Goal: Use online tool/utility: Utilize a website feature to perform a specific function

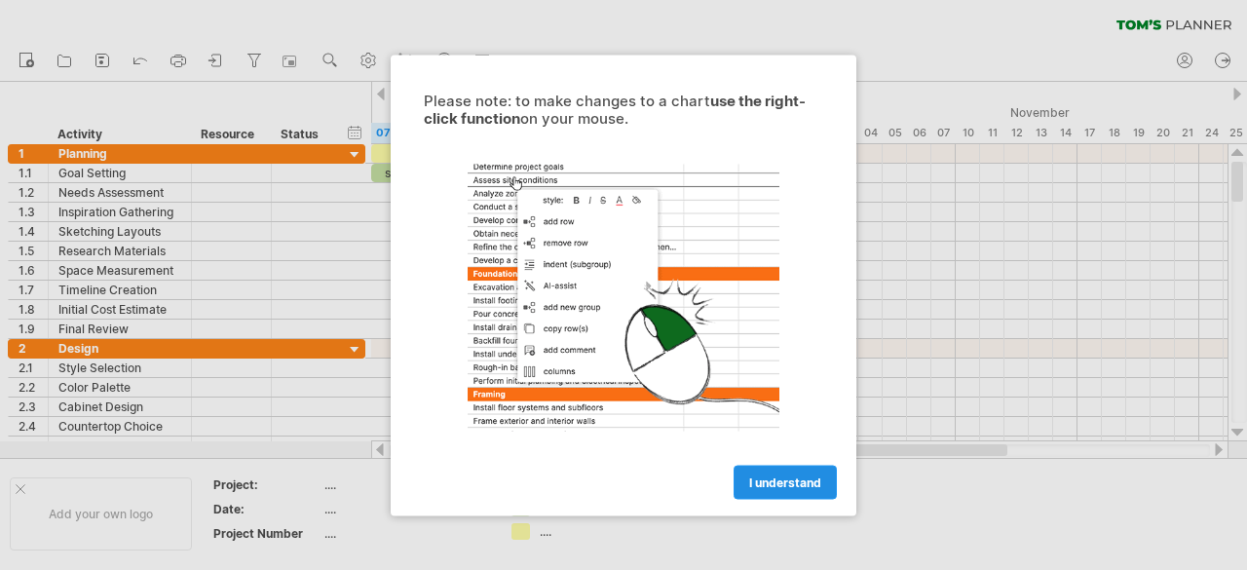
click at [790, 480] on span "I understand" at bounding box center [785, 482] width 72 height 15
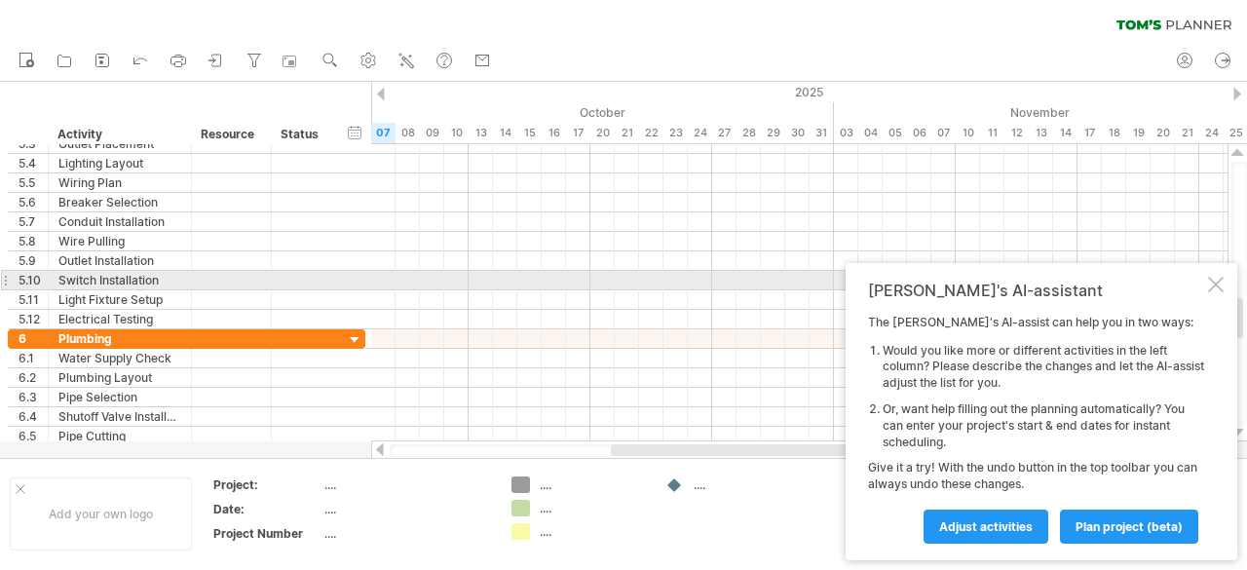
click at [1218, 285] on div at bounding box center [1216, 285] width 16 height 16
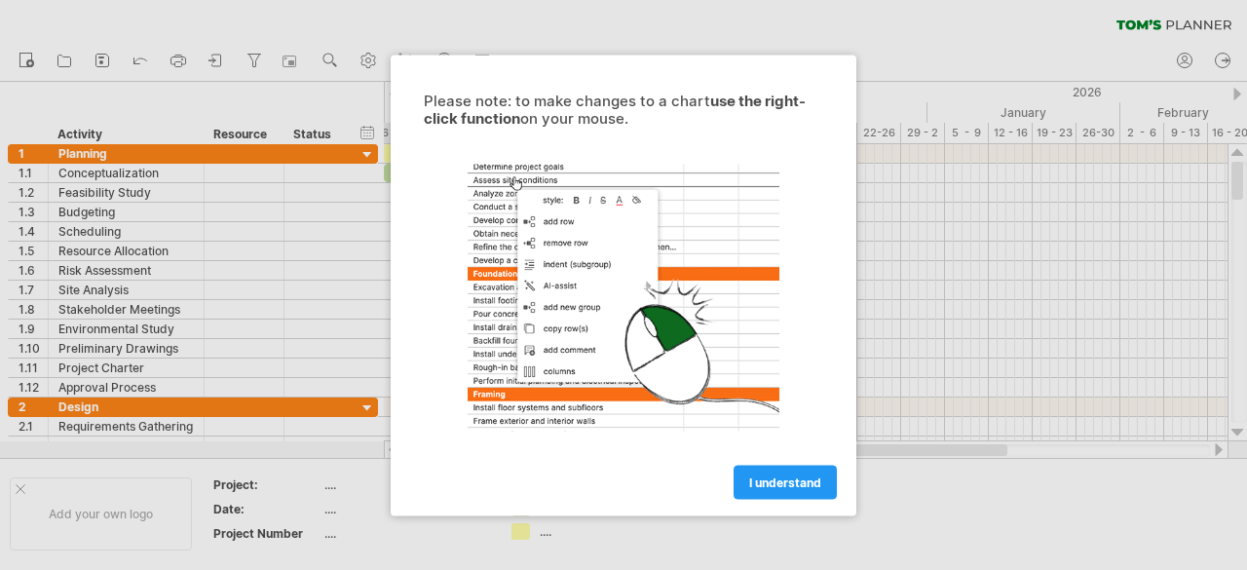
click at [769, 477] on span "I understand" at bounding box center [785, 482] width 72 height 15
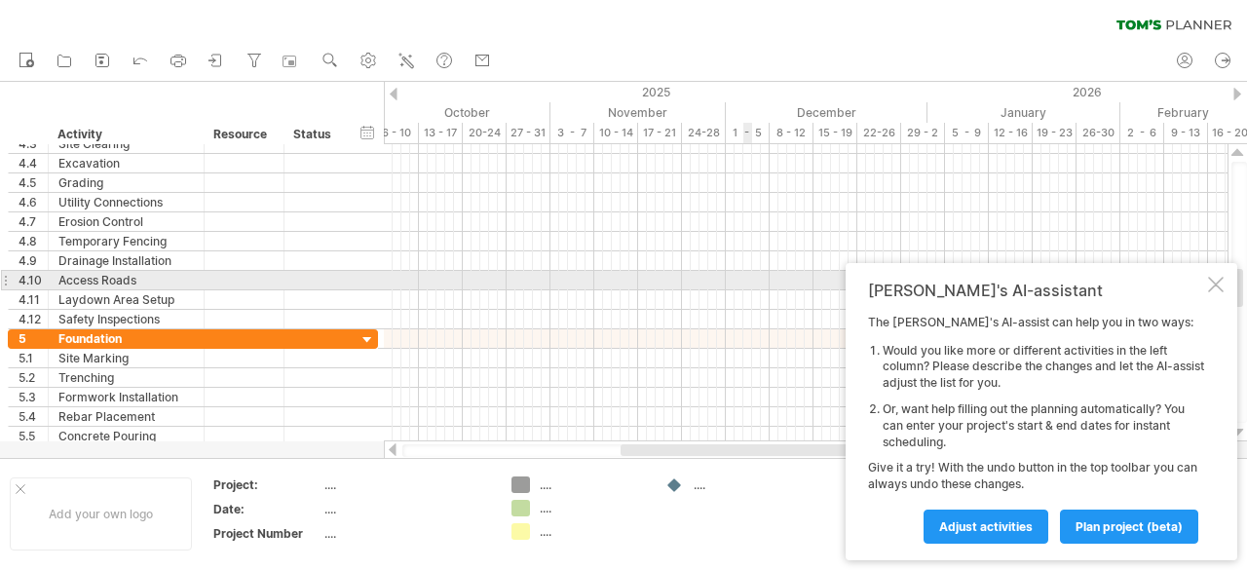
click at [1217, 288] on div at bounding box center [1216, 285] width 16 height 16
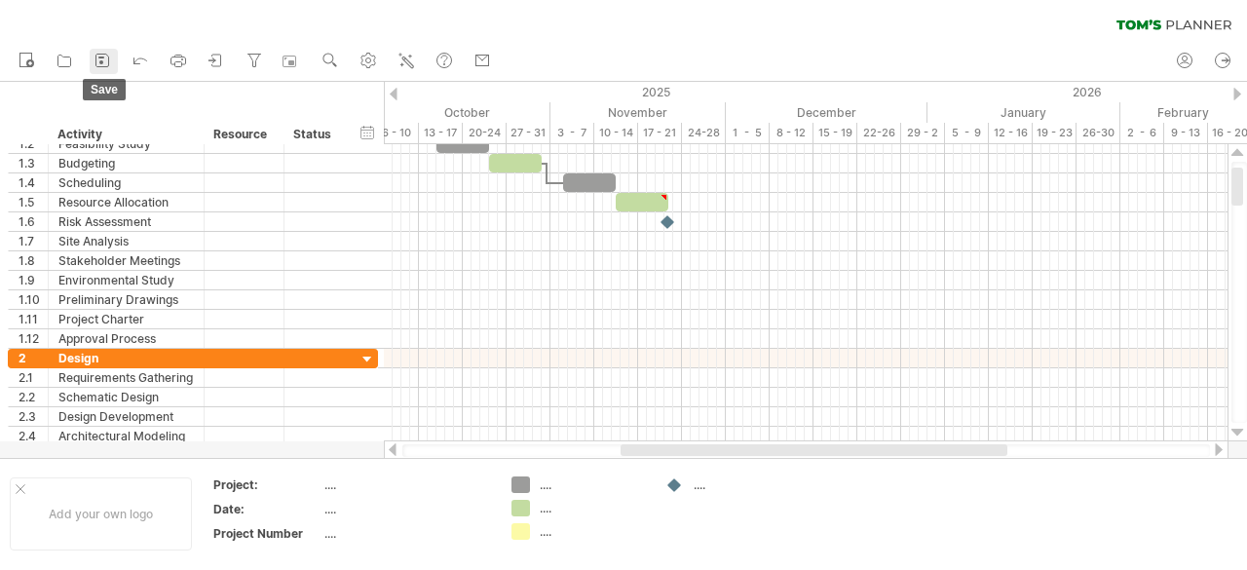
click at [101, 61] on rect at bounding box center [101, 62] width 4 height 4
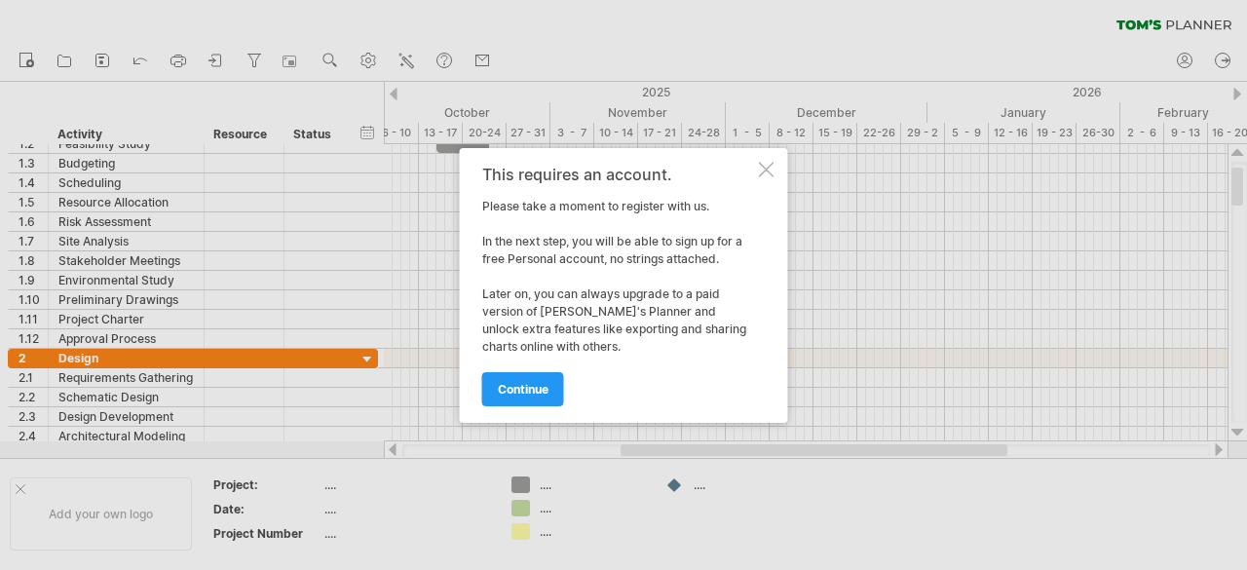
click at [762, 171] on div at bounding box center [767, 170] width 16 height 16
